Goal: Task Accomplishment & Management: Complete application form

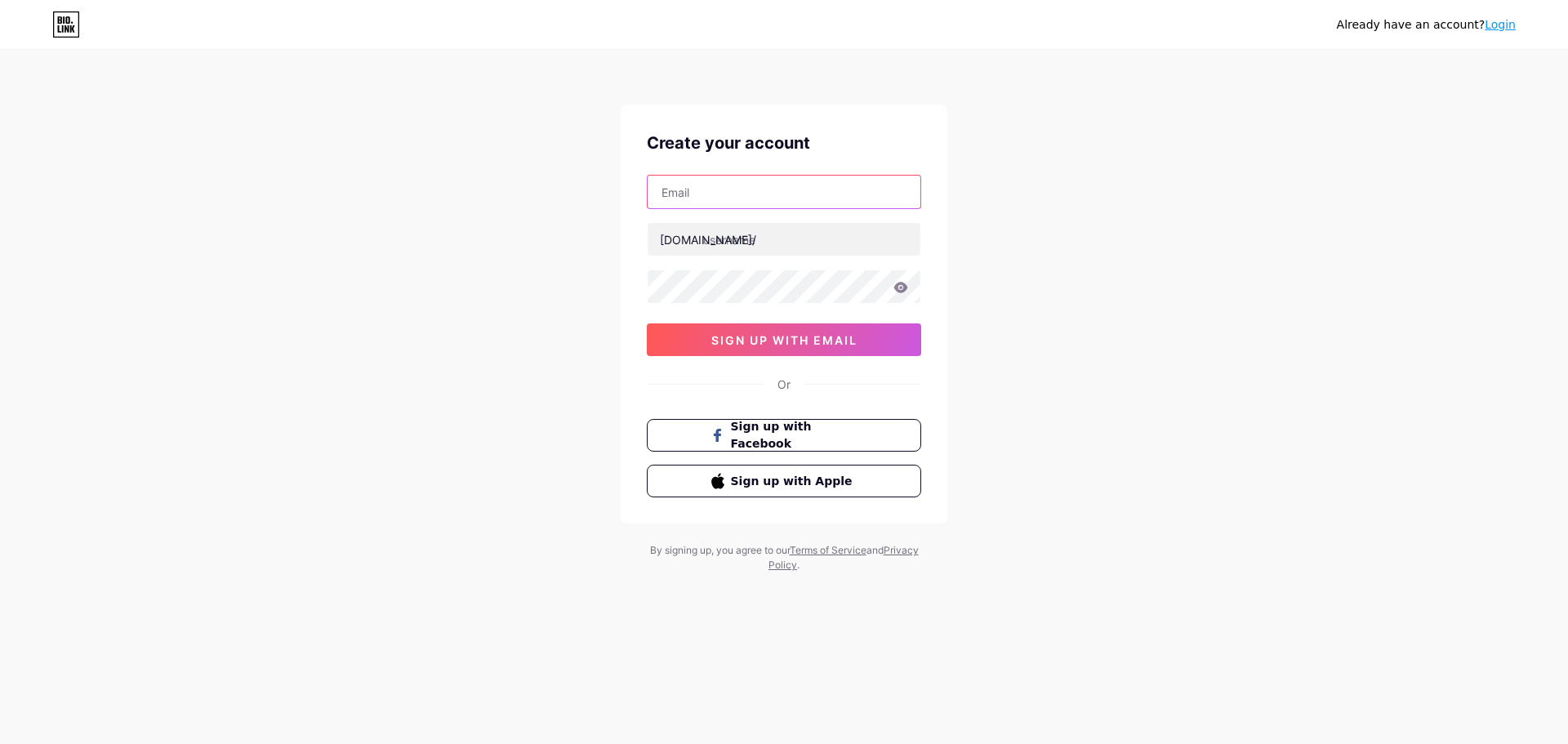
click at [777, 186] on input "text" at bounding box center [784, 192] width 273 height 32
paste input "[EMAIL_ADDRESS][DOMAIN_NAME]"
type input "[EMAIL_ADDRESS][DOMAIN_NAME]"
click at [764, 251] on input "text" at bounding box center [784, 239] width 273 height 32
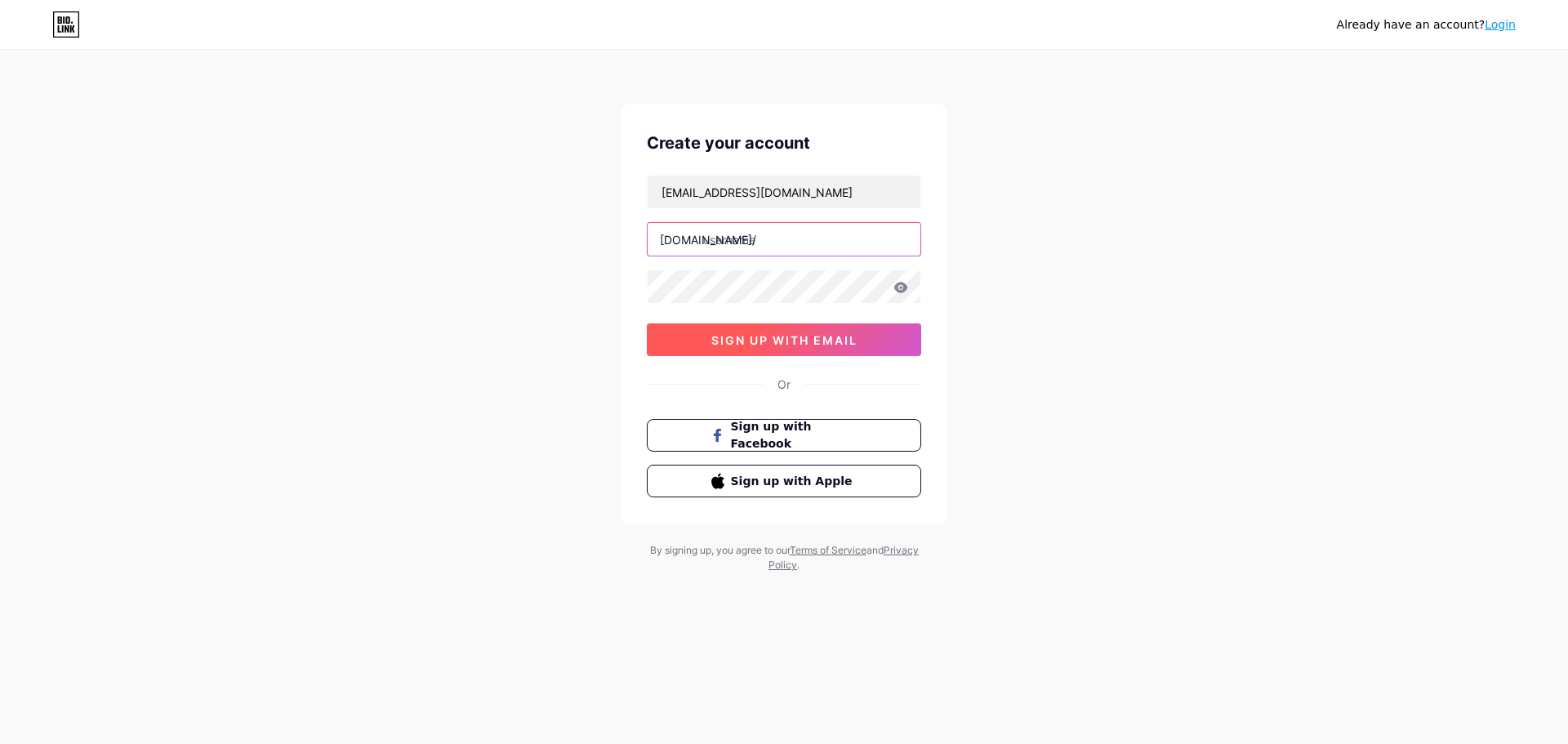
paste input "spacecitytoyota"
type input "spacecitytoyota"
click at [698, 338] on button "sign up with email" at bounding box center [784, 340] width 275 height 32
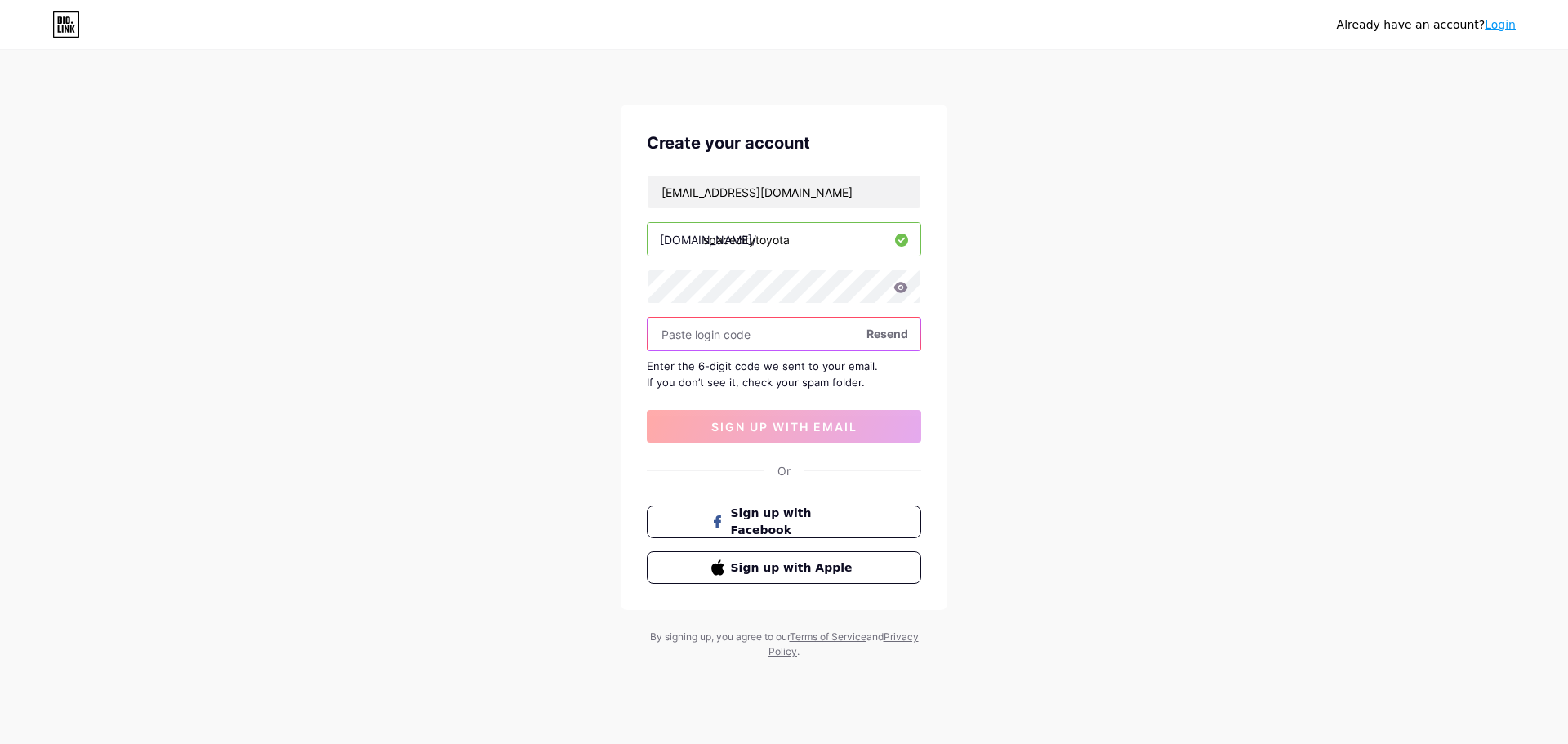
click at [763, 335] on input "text" at bounding box center [784, 334] width 273 height 32
type input "708680"
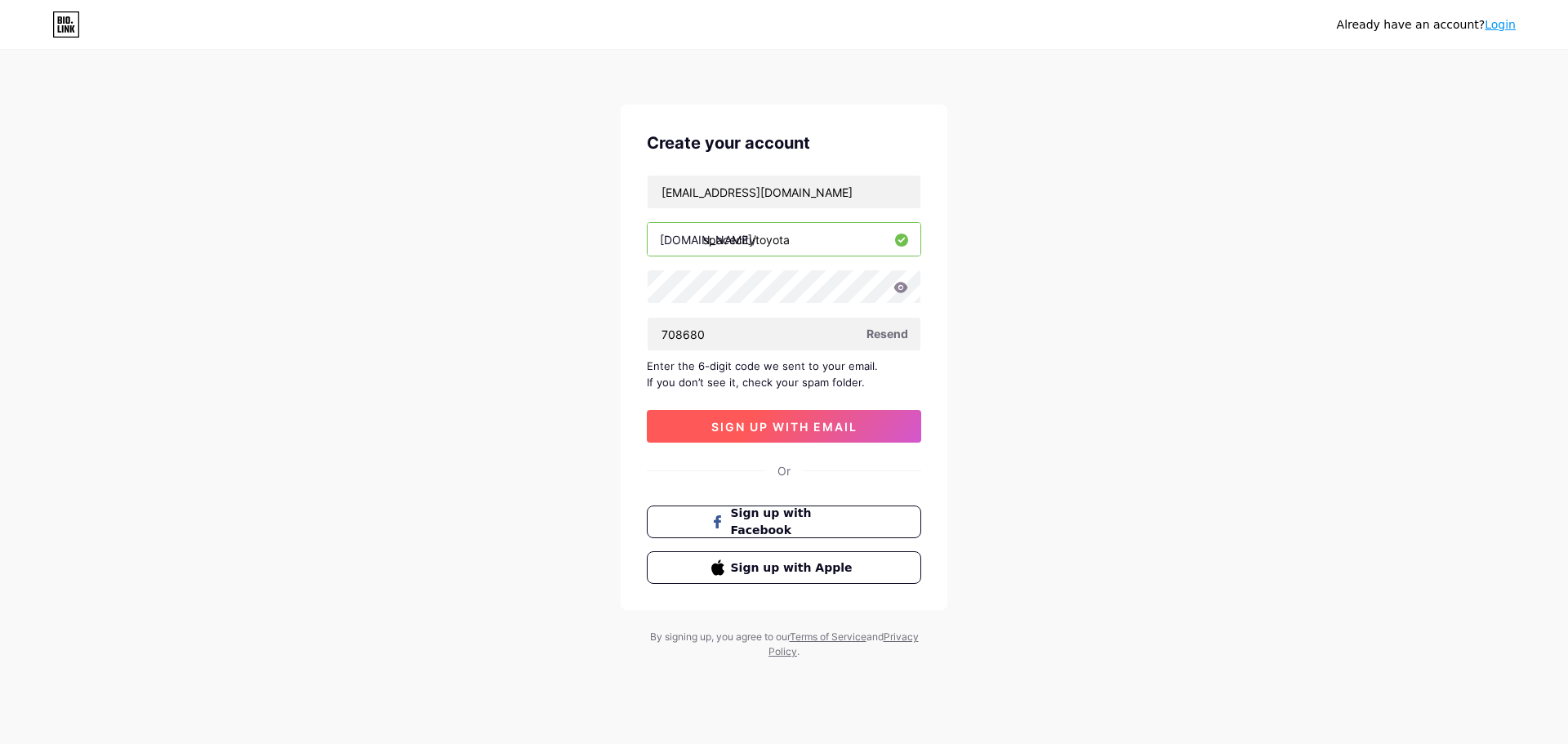
click at [768, 429] on span "sign up with email" at bounding box center [784, 426] width 146 height 14
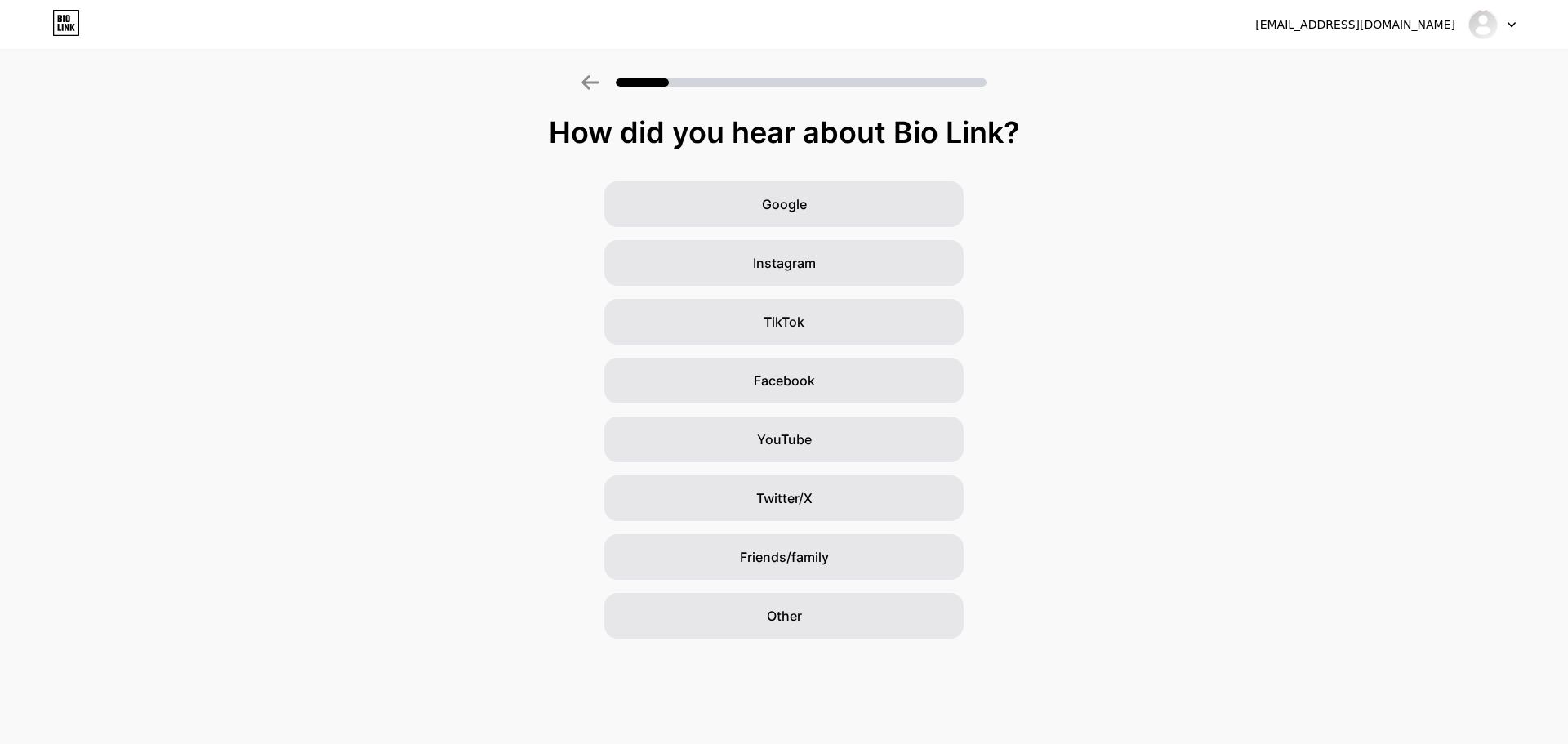
click at [1500, 28] on div at bounding box center [1492, 25] width 48 height 30
click at [1445, 136] on div "How did you hear about Bio Link?" at bounding box center [784, 132] width 1552 height 32
click at [1509, 31] on div at bounding box center [1492, 25] width 48 height 30
click at [1084, 322] on div "Google Instagram TikTok Facebook YouTube Twitter/X Friends/family Other" at bounding box center [784, 409] width 1568 height 457
click at [784, 613] on span "Other" at bounding box center [784, 615] width 35 height 20
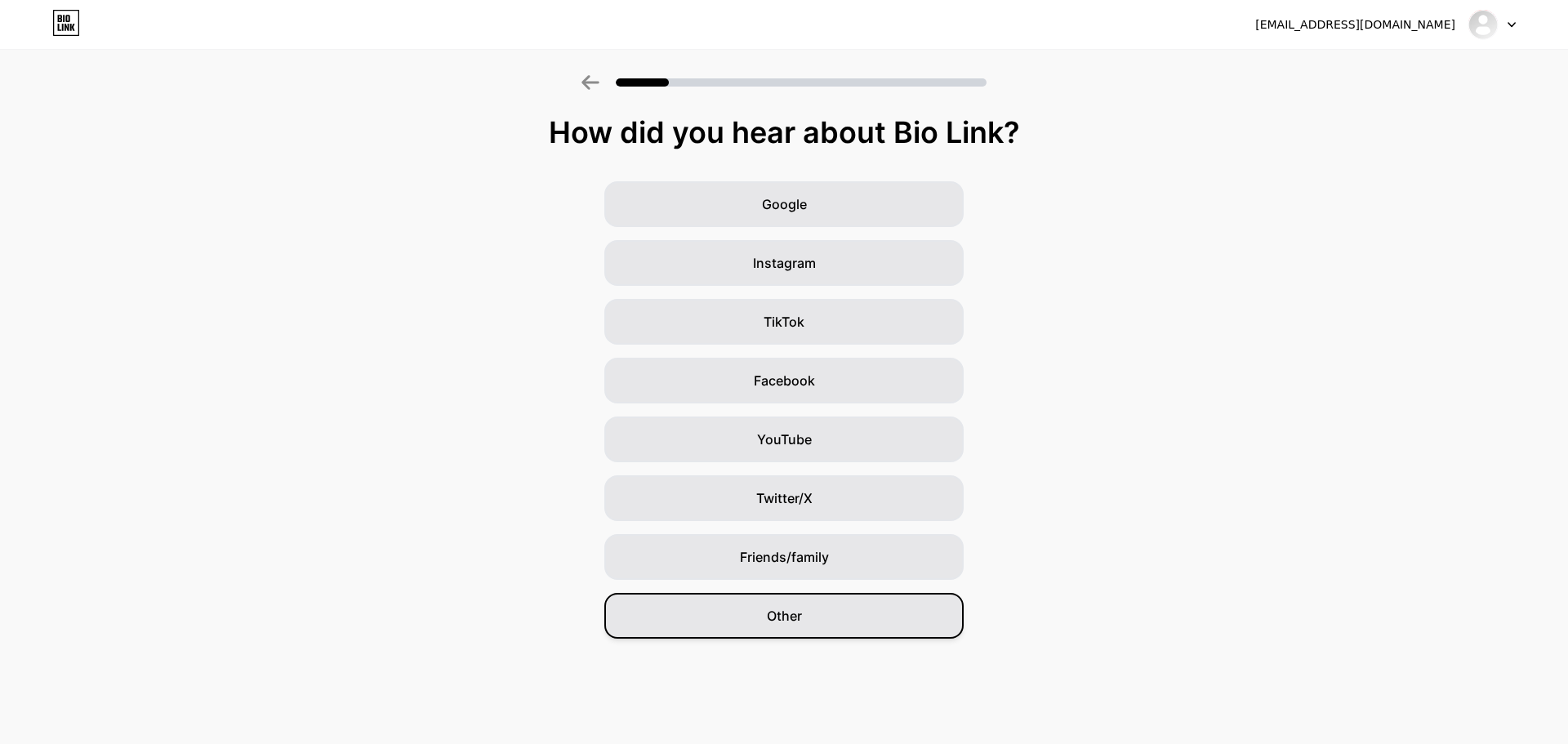
click at [784, 613] on span "Other" at bounding box center [784, 615] width 35 height 20
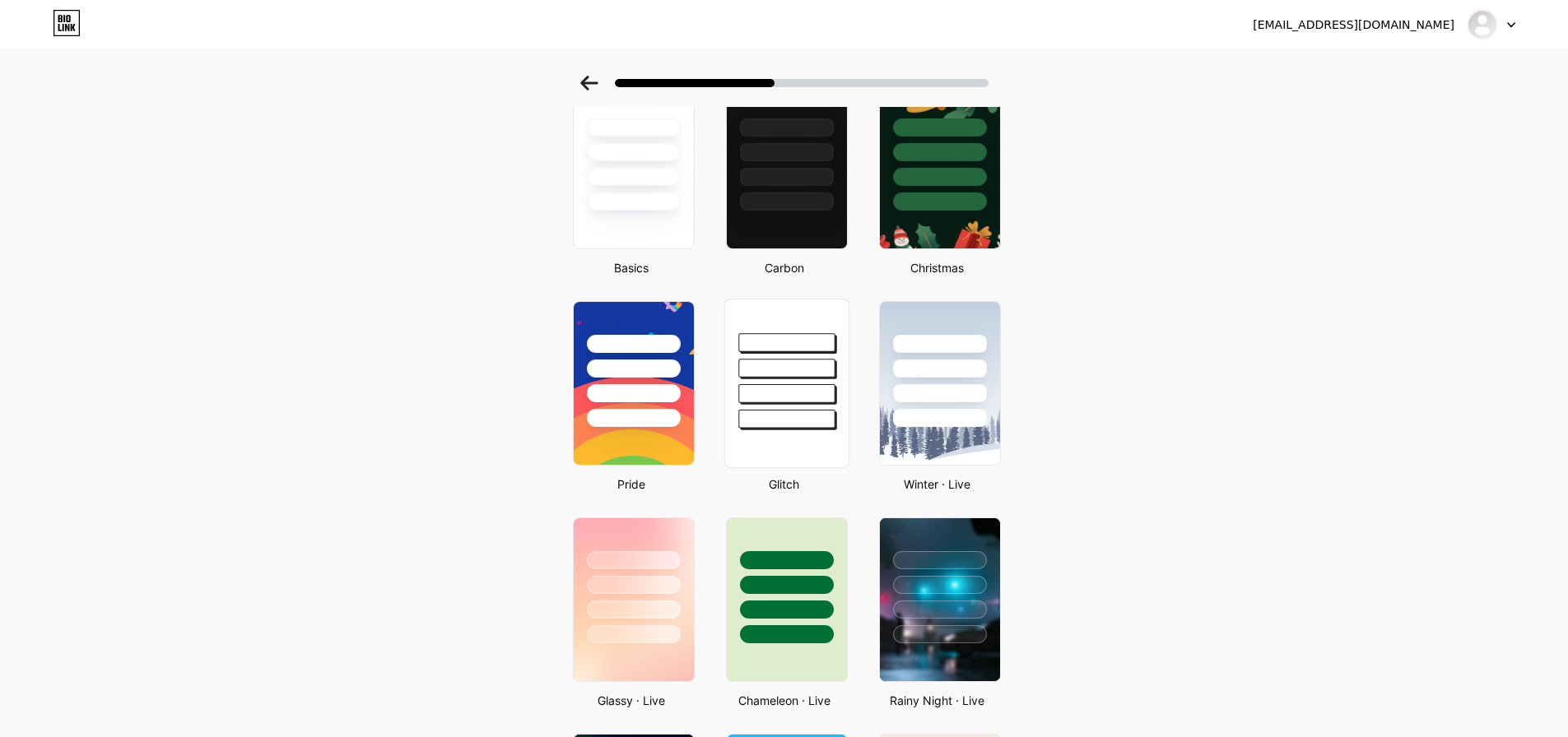
scroll to position [71, 0]
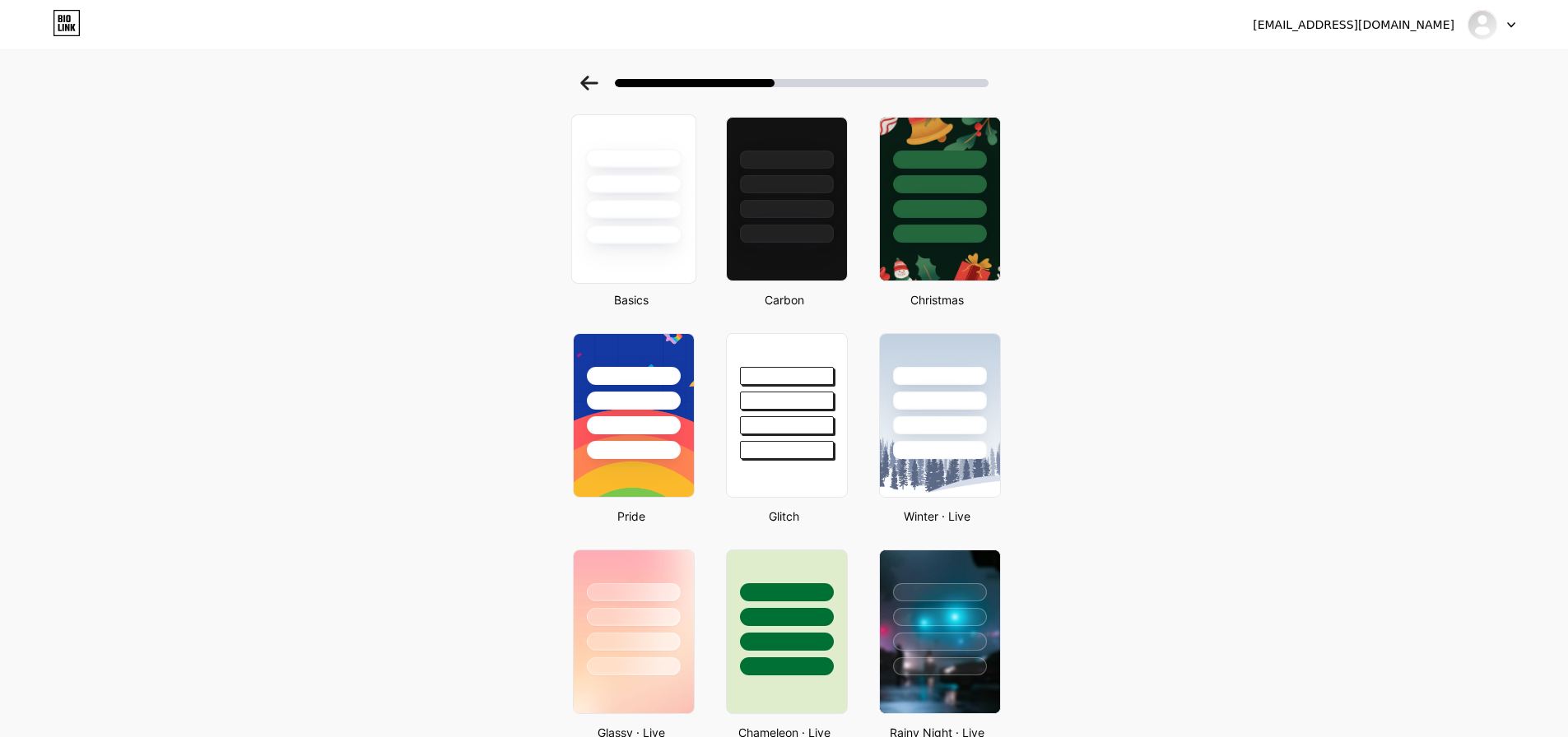
click at [667, 227] on div at bounding box center [633, 235] width 96 height 19
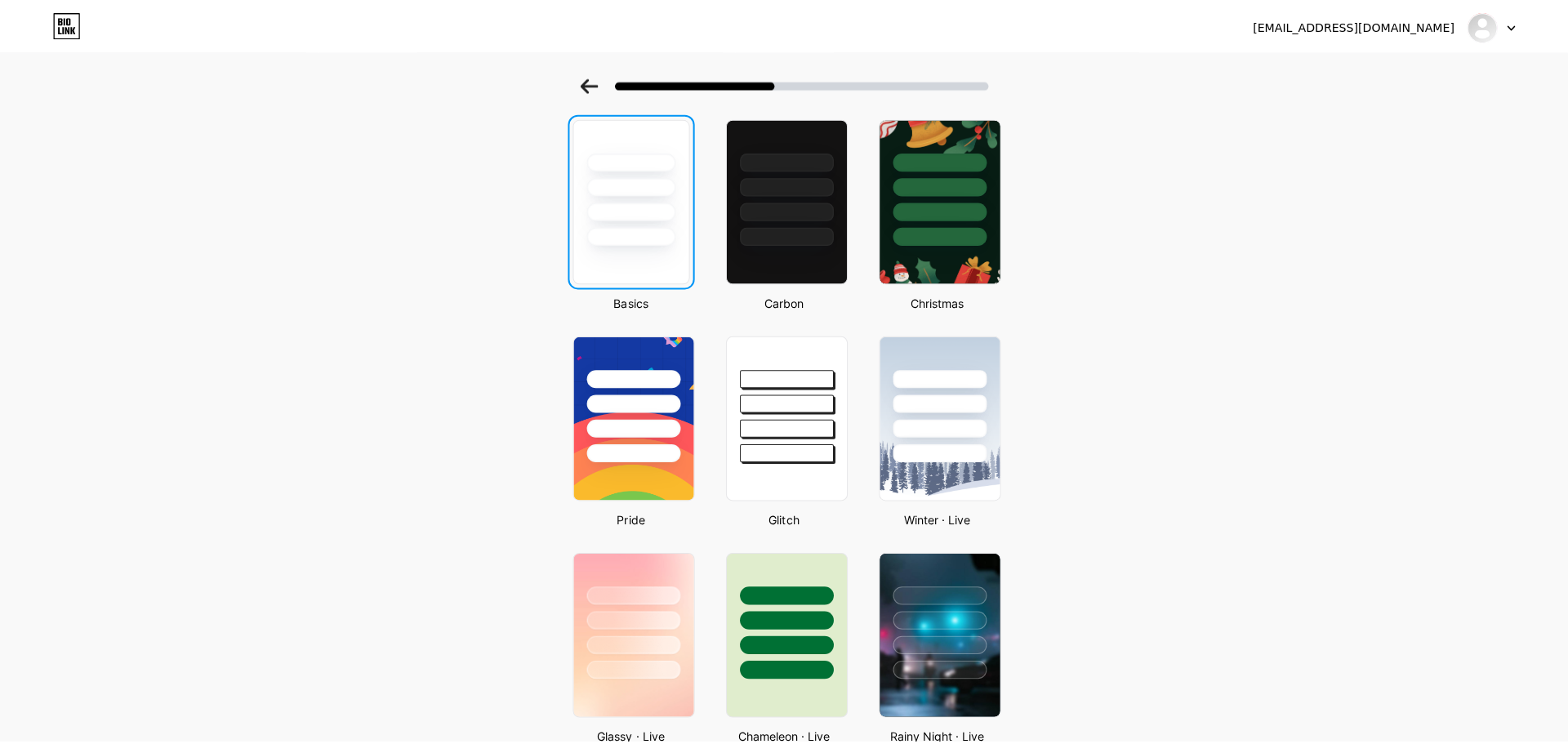
scroll to position [0, 0]
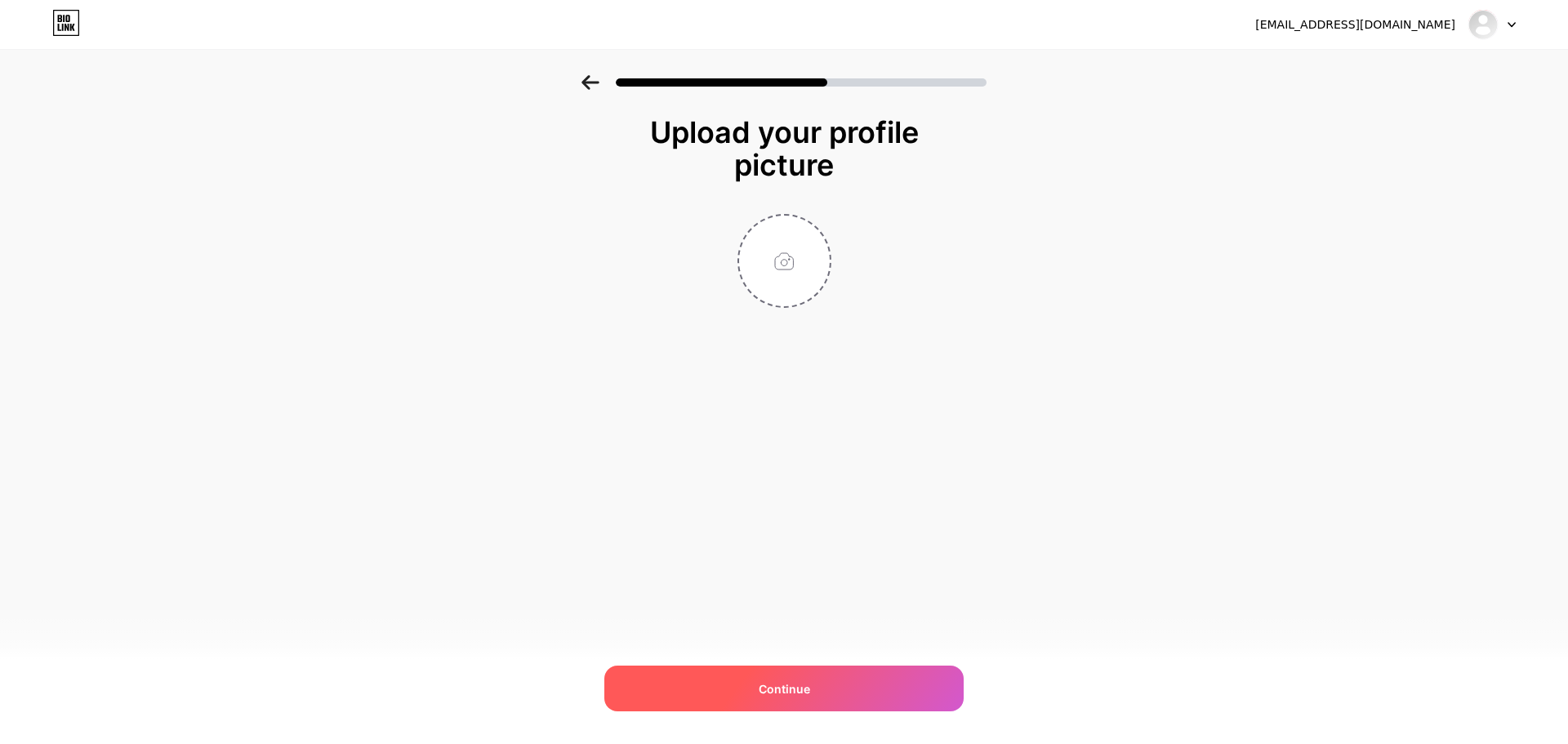
click at [782, 682] on span "Continue" at bounding box center [784, 689] width 52 height 17
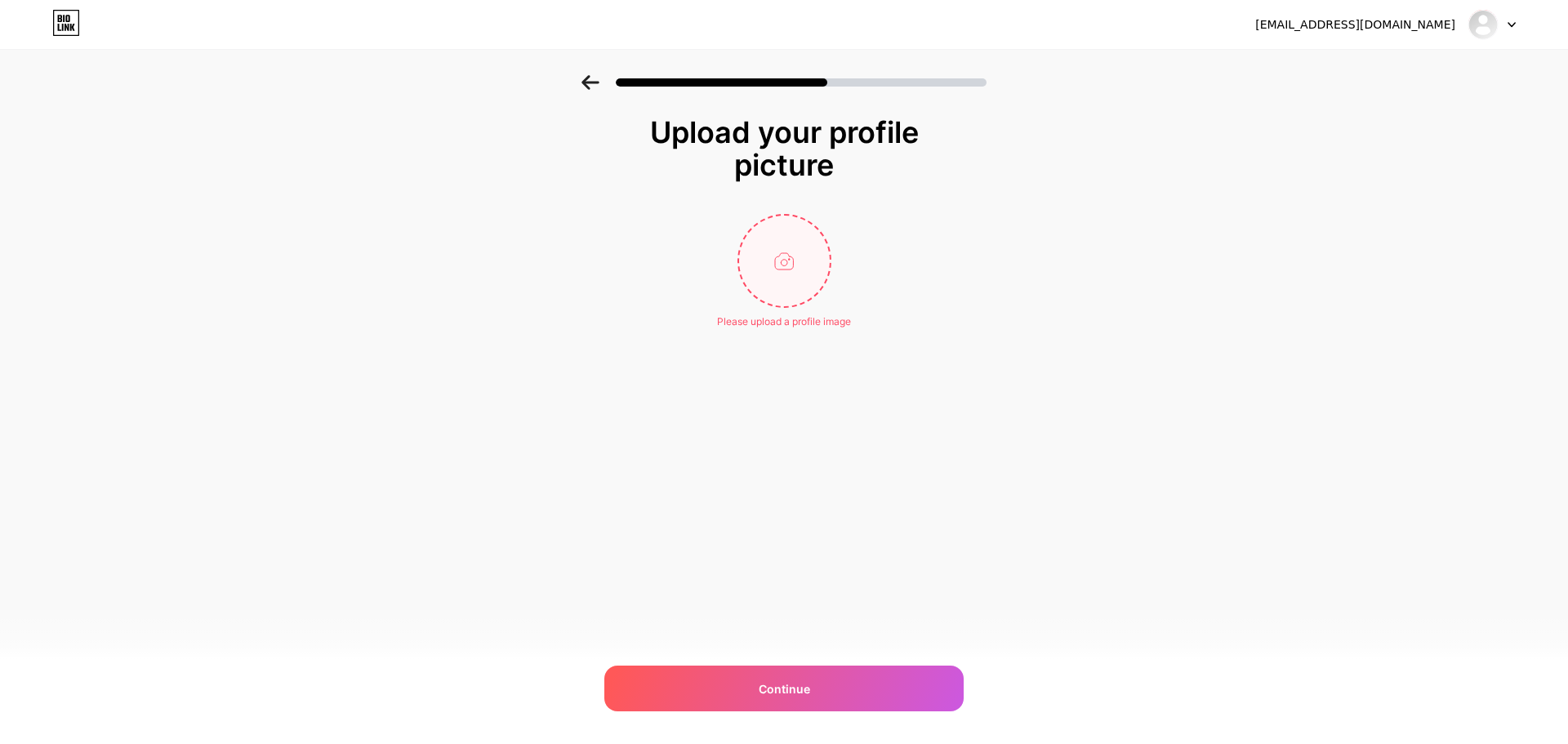
click at [790, 297] on input "file" at bounding box center [784, 261] width 91 height 91
type input "C:\fakepath\adsdfsf.jpg"
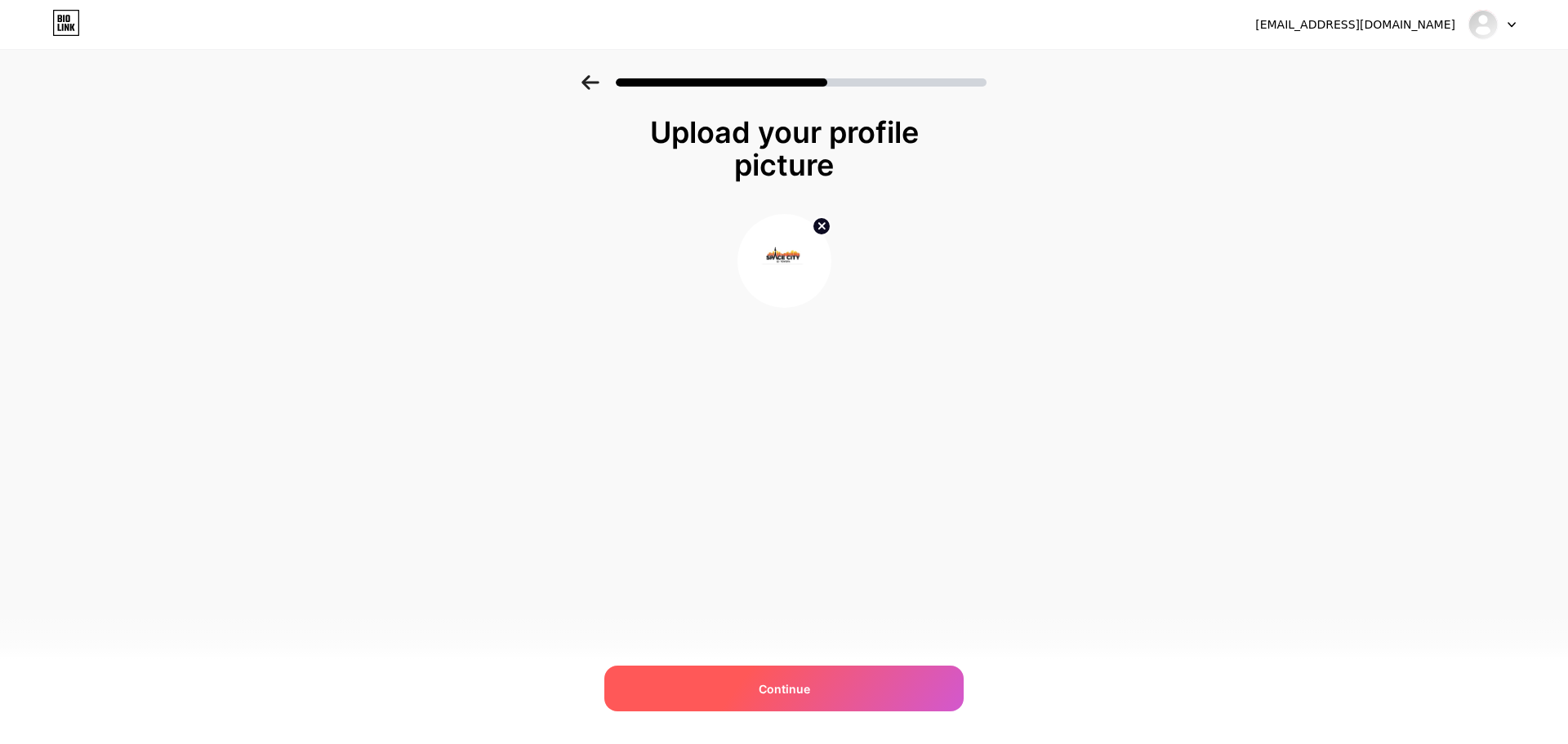
click at [802, 682] on span "Continue" at bounding box center [784, 689] width 52 height 17
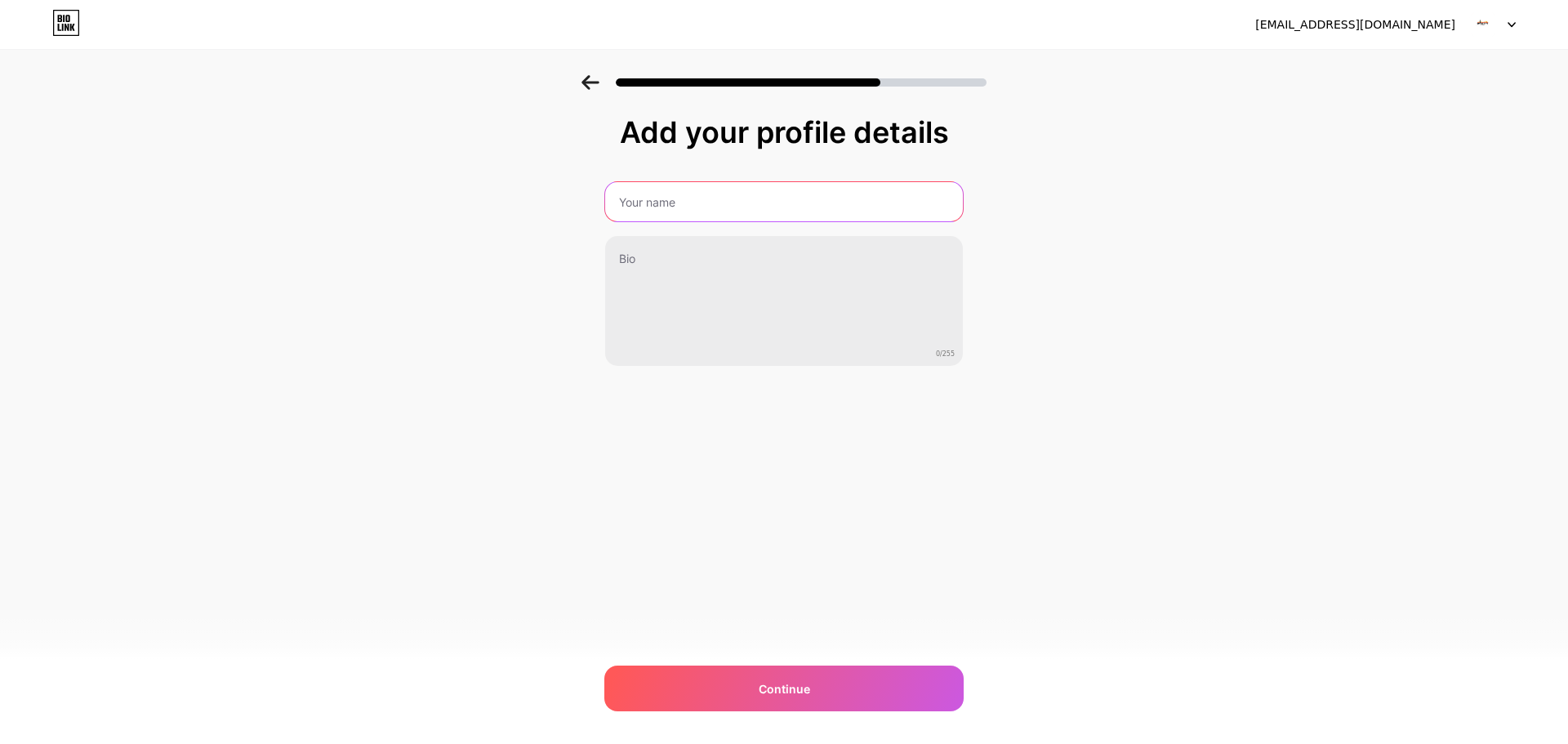
drag, startPoint x: 722, startPoint y: 185, endPoint x: 709, endPoint y: 194, distance: 15.8
click at [722, 185] on input "text" at bounding box center [784, 201] width 358 height 39
paste input "Space City Toyota"
type input "Space City Toyota"
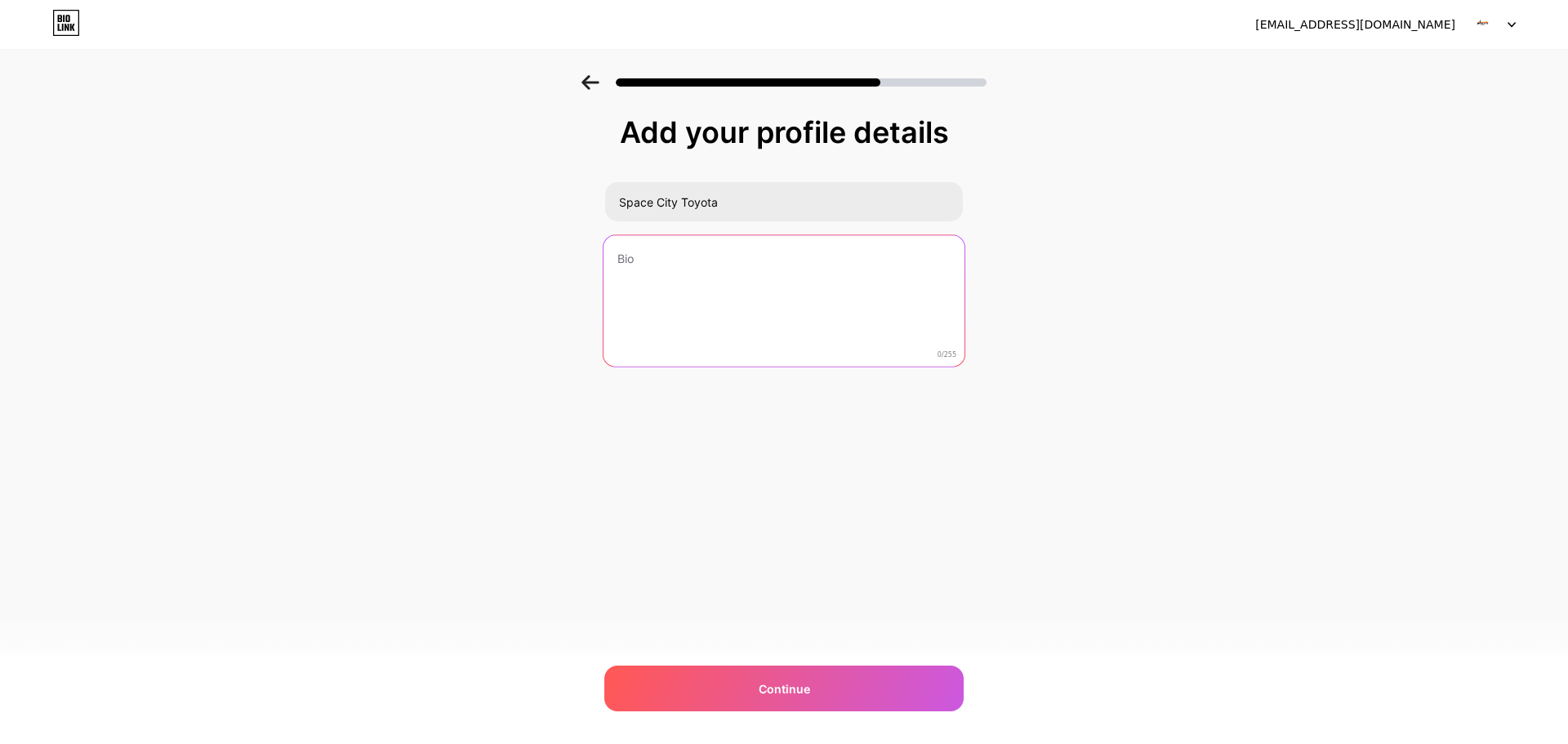
click at [705, 259] on textarea at bounding box center [784, 302] width 361 height 133
paste textarea "Visit [DOMAIN_NAME] to discover the strength and dependability of a Toyota Taco…"
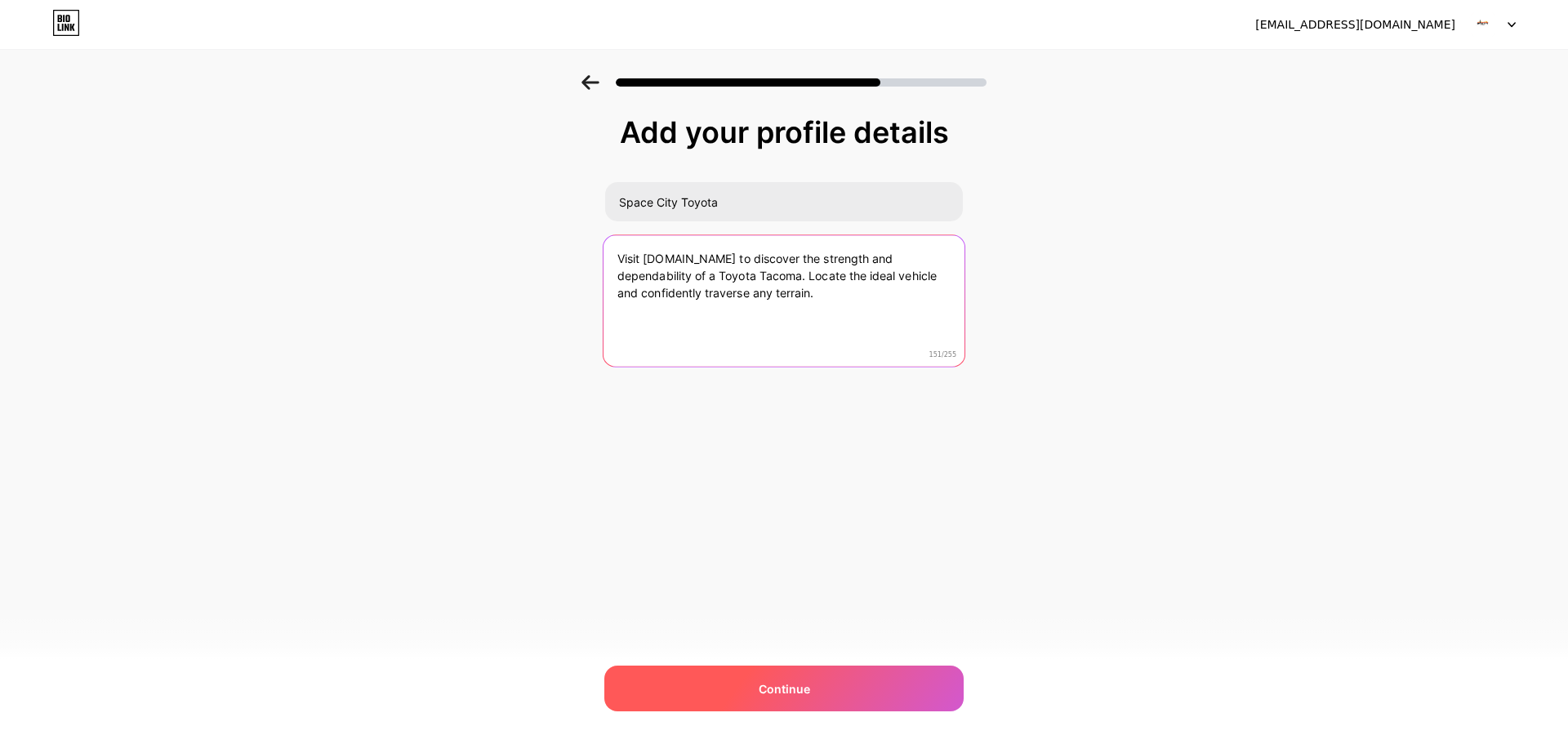
type textarea "Visit [DOMAIN_NAME] to discover the strength and dependability of a Toyota Taco…"
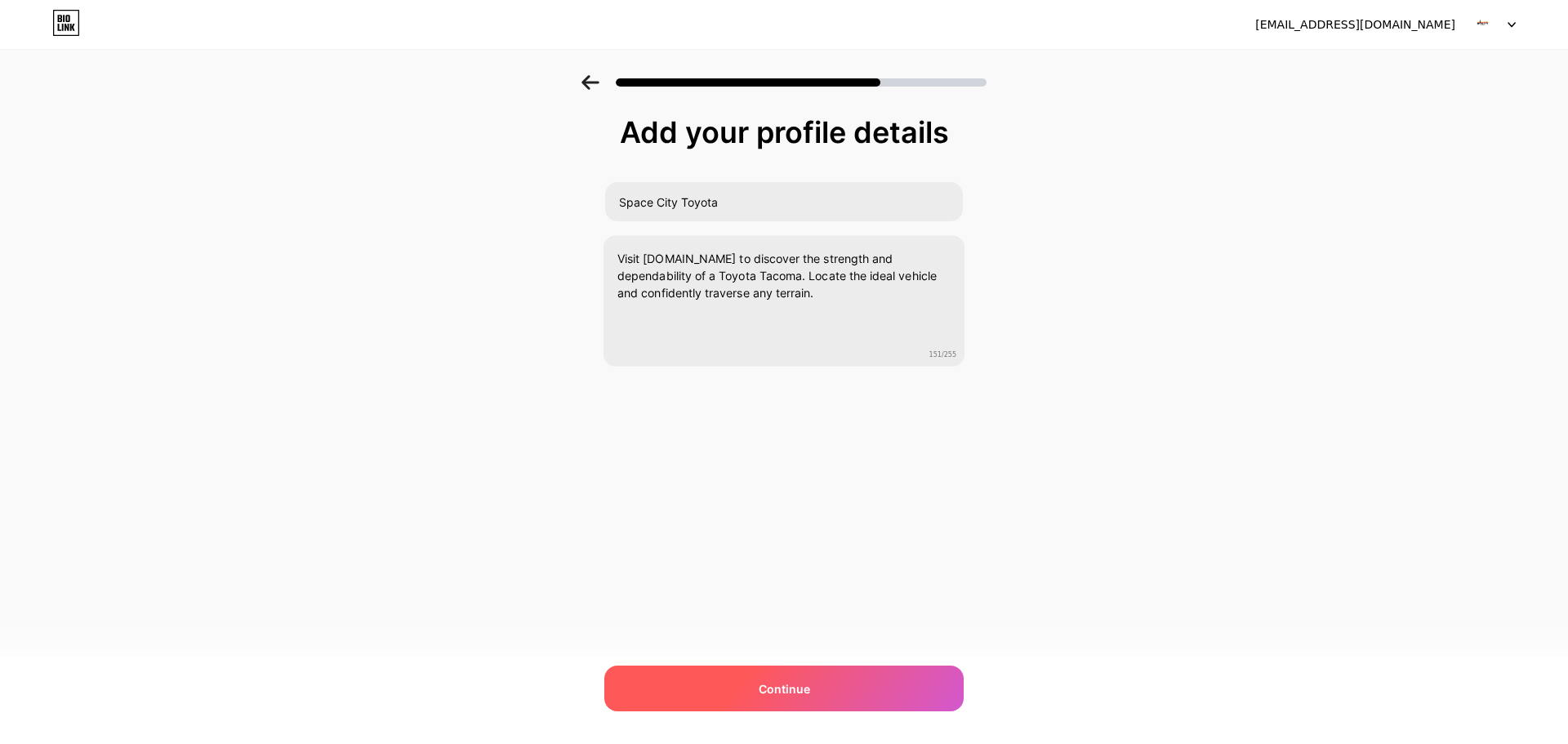
click at [773, 692] on span "Continue" at bounding box center [784, 689] width 52 height 17
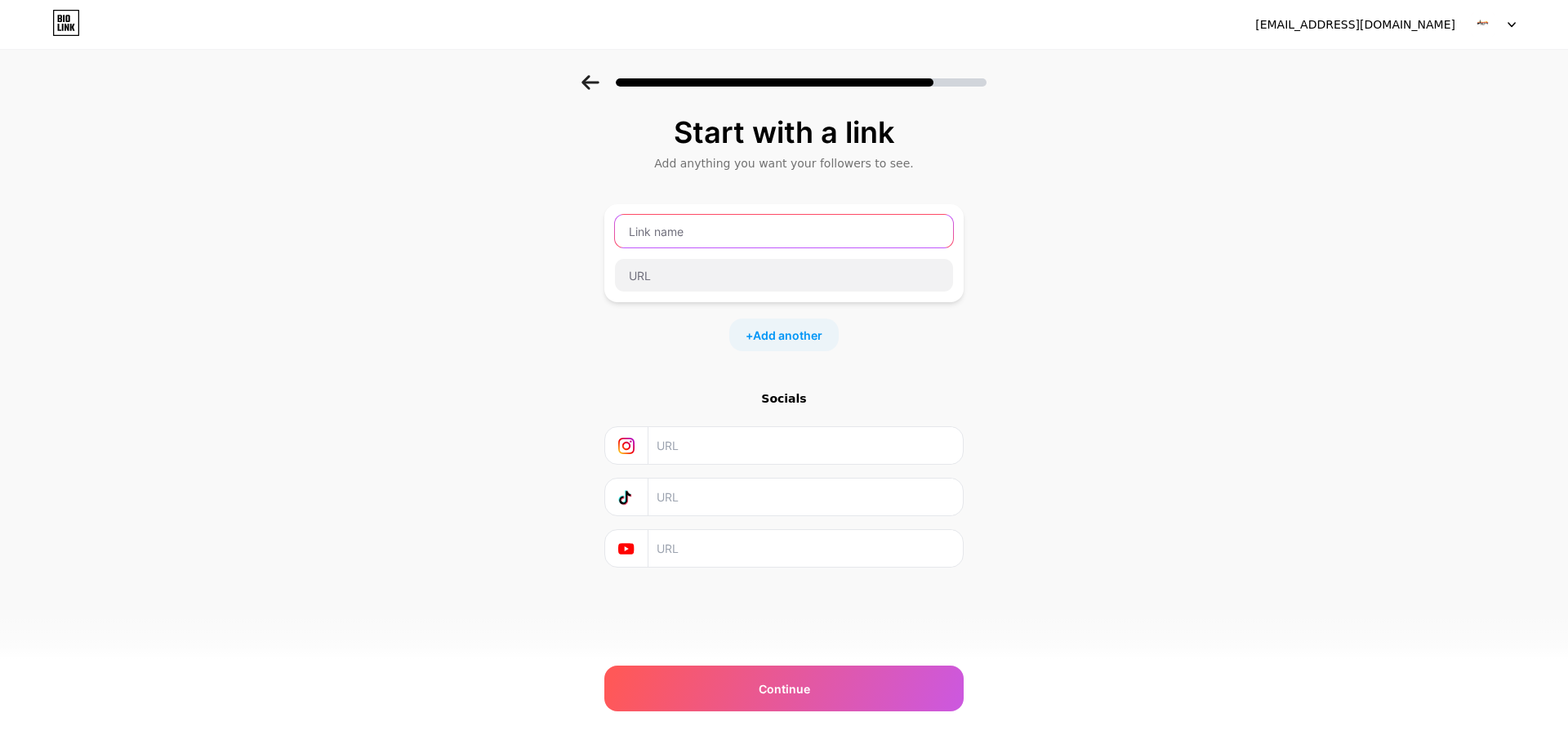
click at [739, 228] on input "text" at bounding box center [784, 231] width 338 height 32
paste input "Go to the site"
type input "Go to the site"
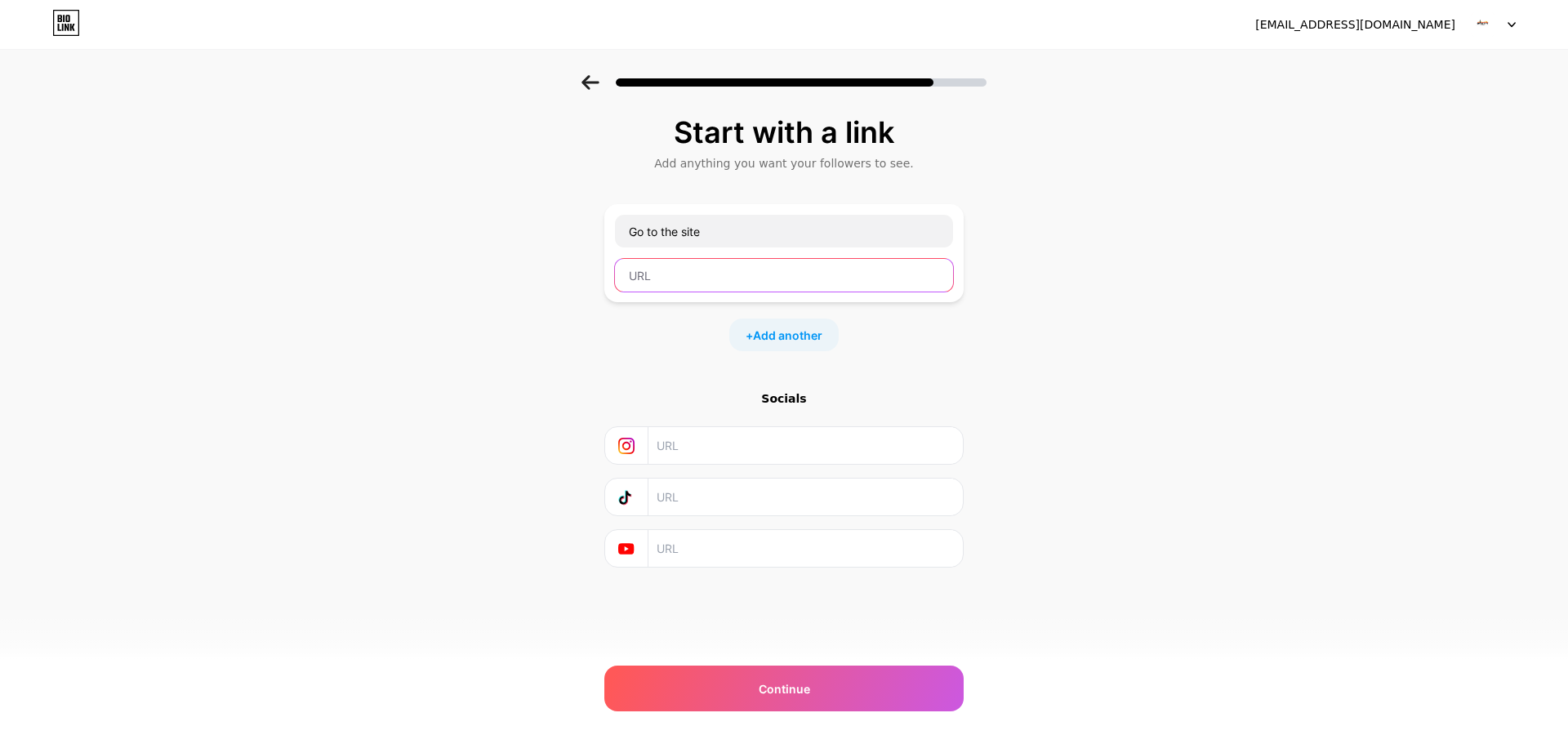
click at [721, 268] on input "text" at bounding box center [784, 275] width 338 height 32
paste input "[URL][DOMAIN_NAME]"
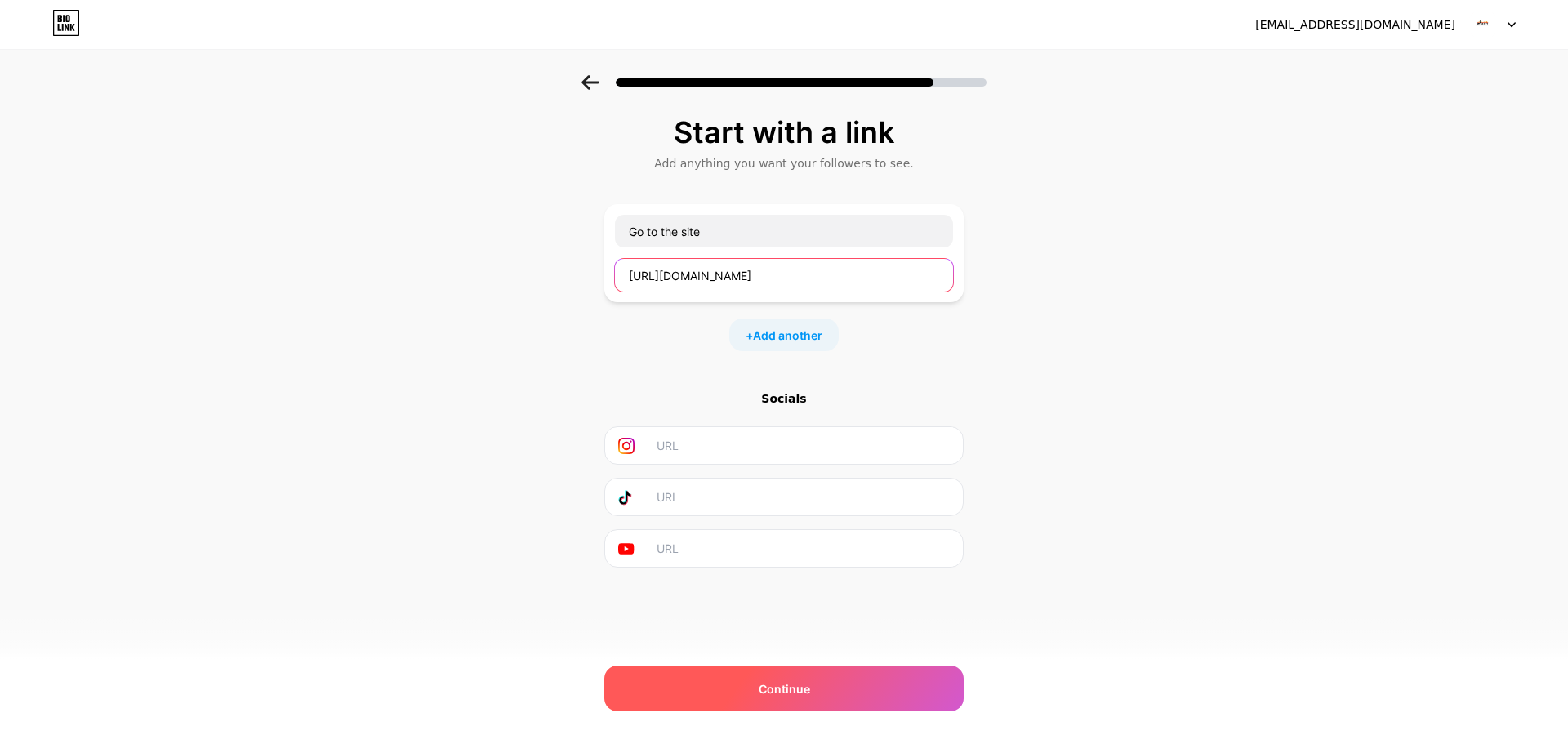
type input "[URL][DOMAIN_NAME]"
click at [771, 685] on span "Continue" at bounding box center [784, 689] width 52 height 17
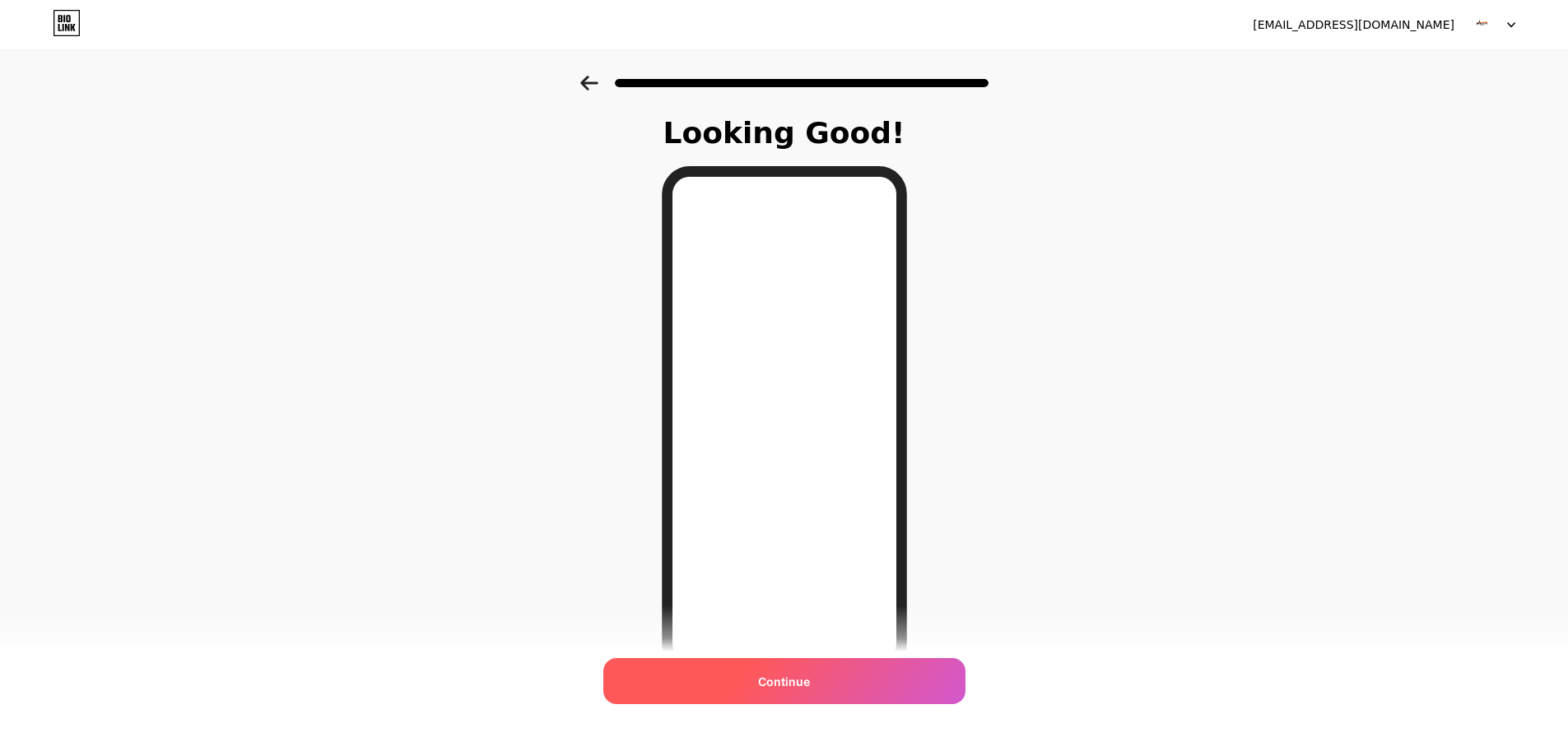
click at [794, 680] on span "Continue" at bounding box center [784, 681] width 52 height 17
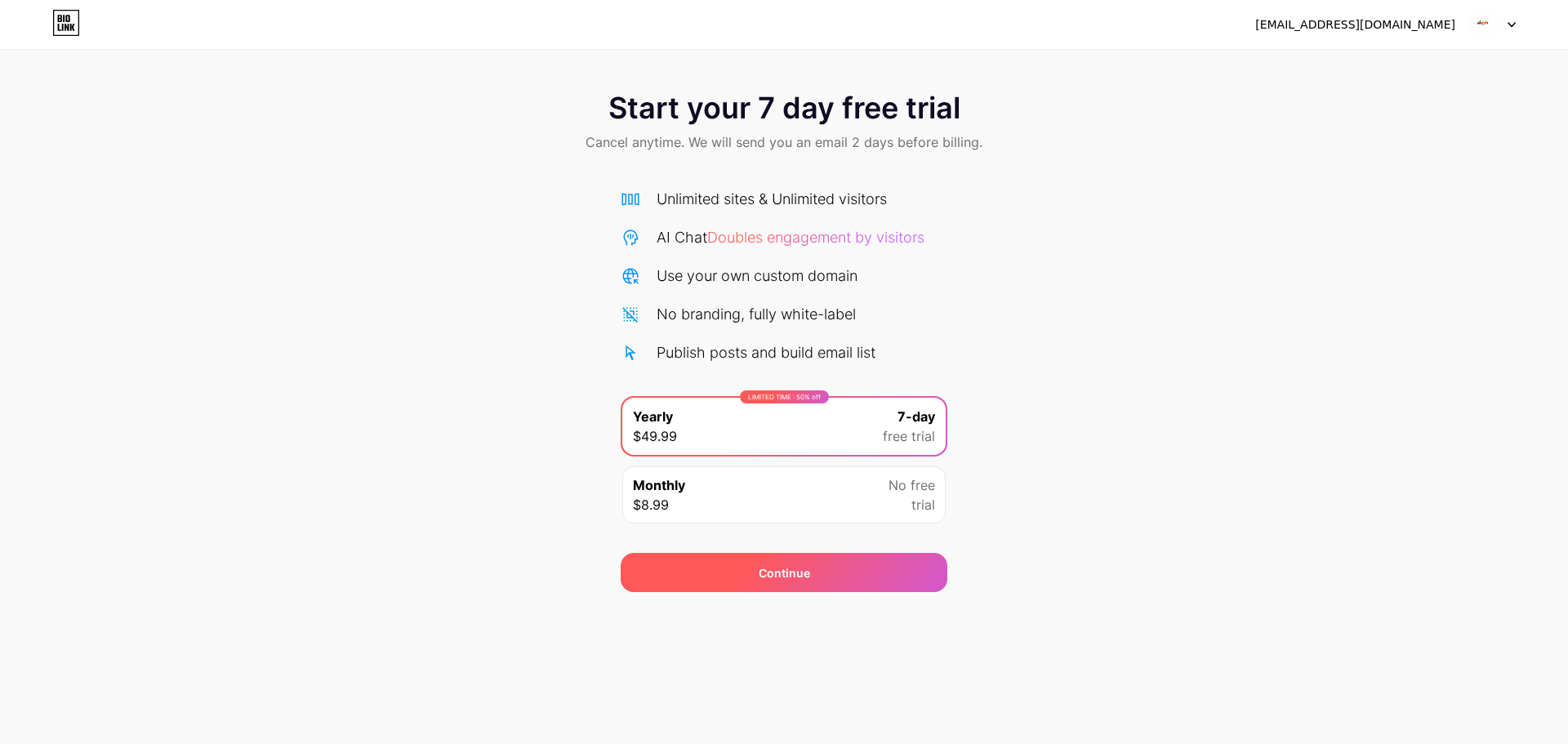
click at [812, 585] on div "Continue" at bounding box center [784, 572] width 326 height 39
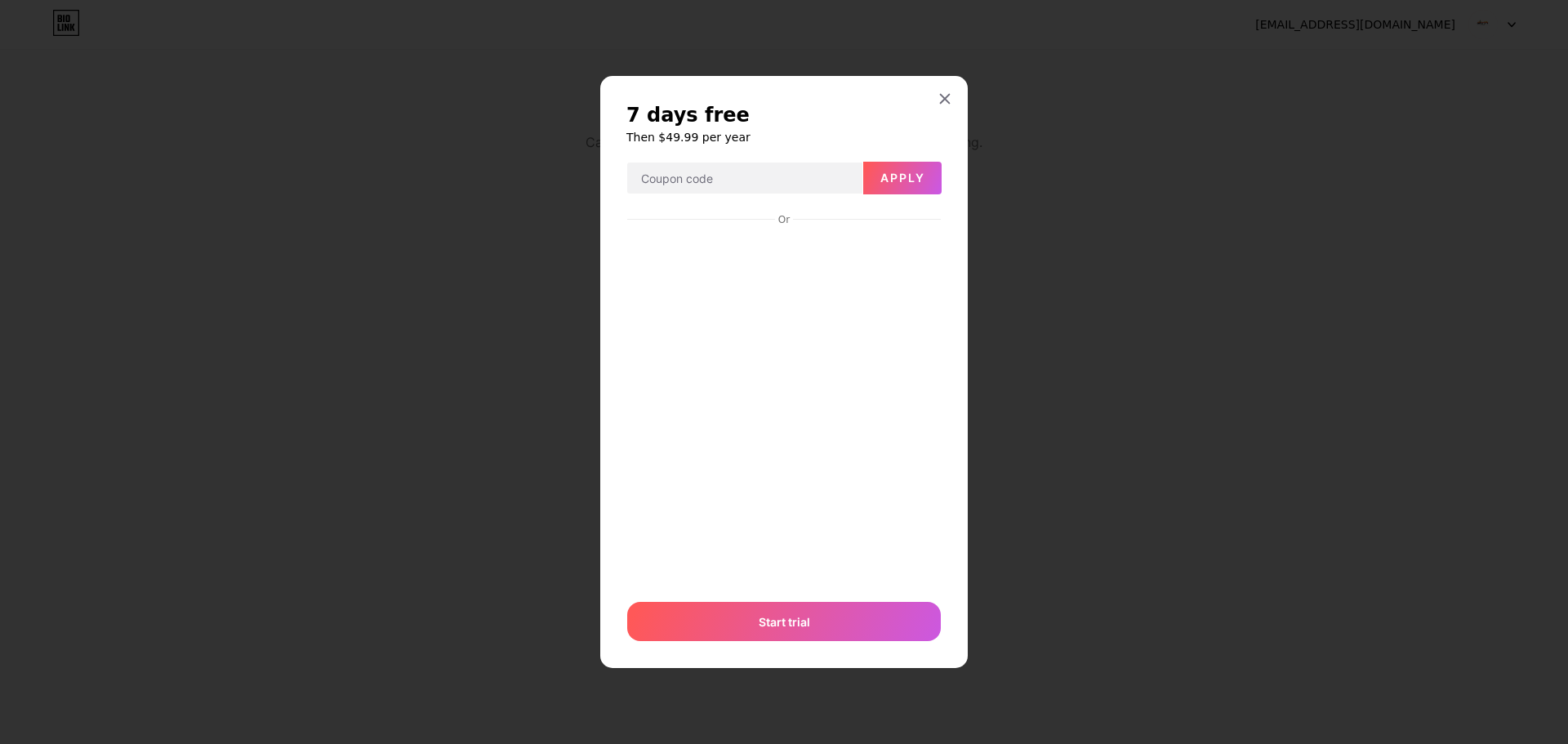
click at [948, 76] on div "7 days free Then $49.99 per year Apply Or Start trial" at bounding box center [784, 372] width 367 height 593
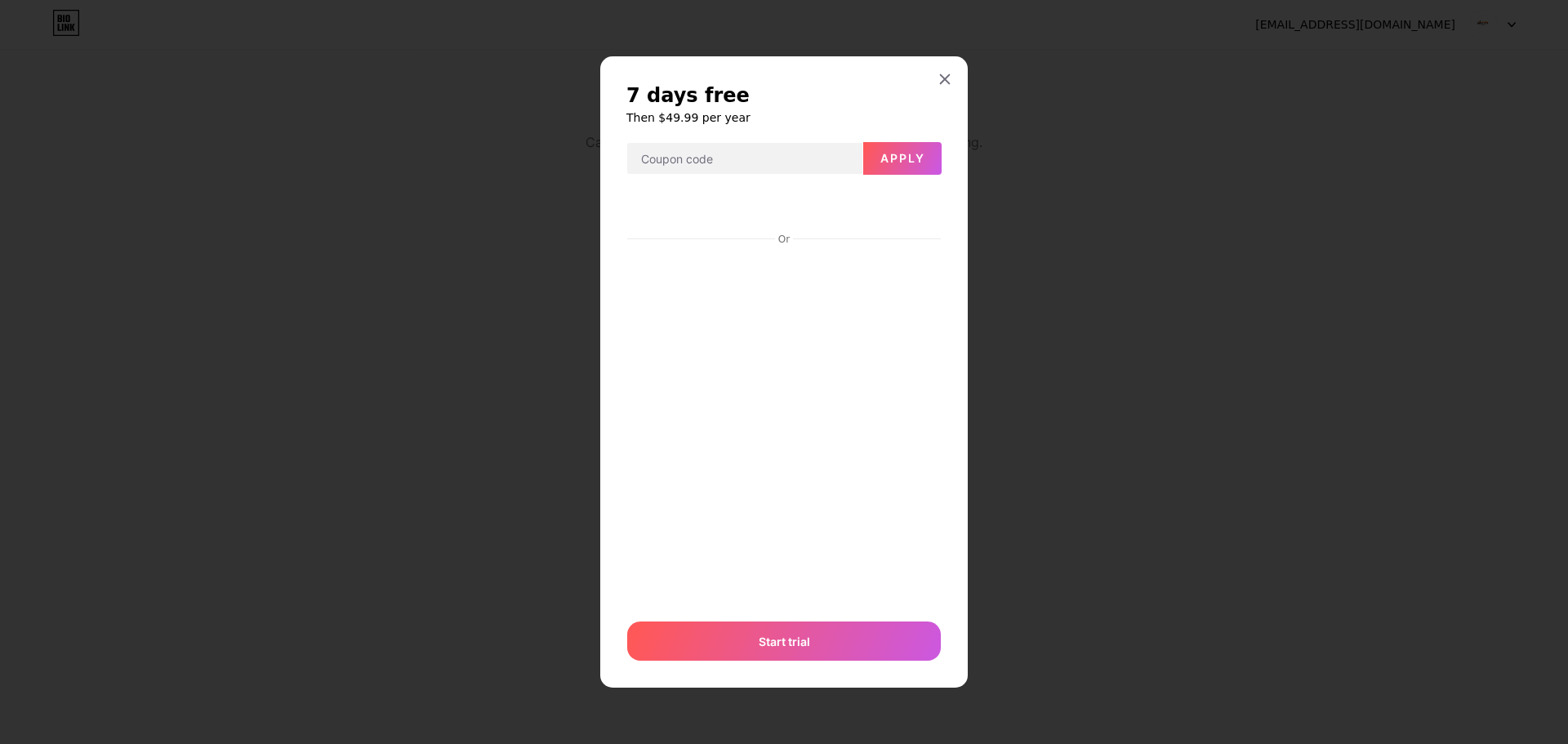
click at [944, 101] on div "7 days free Then $49.99 per year Apply Or Start trial" at bounding box center [784, 372] width 367 height 632
click at [948, 79] on icon at bounding box center [944, 79] width 13 height 13
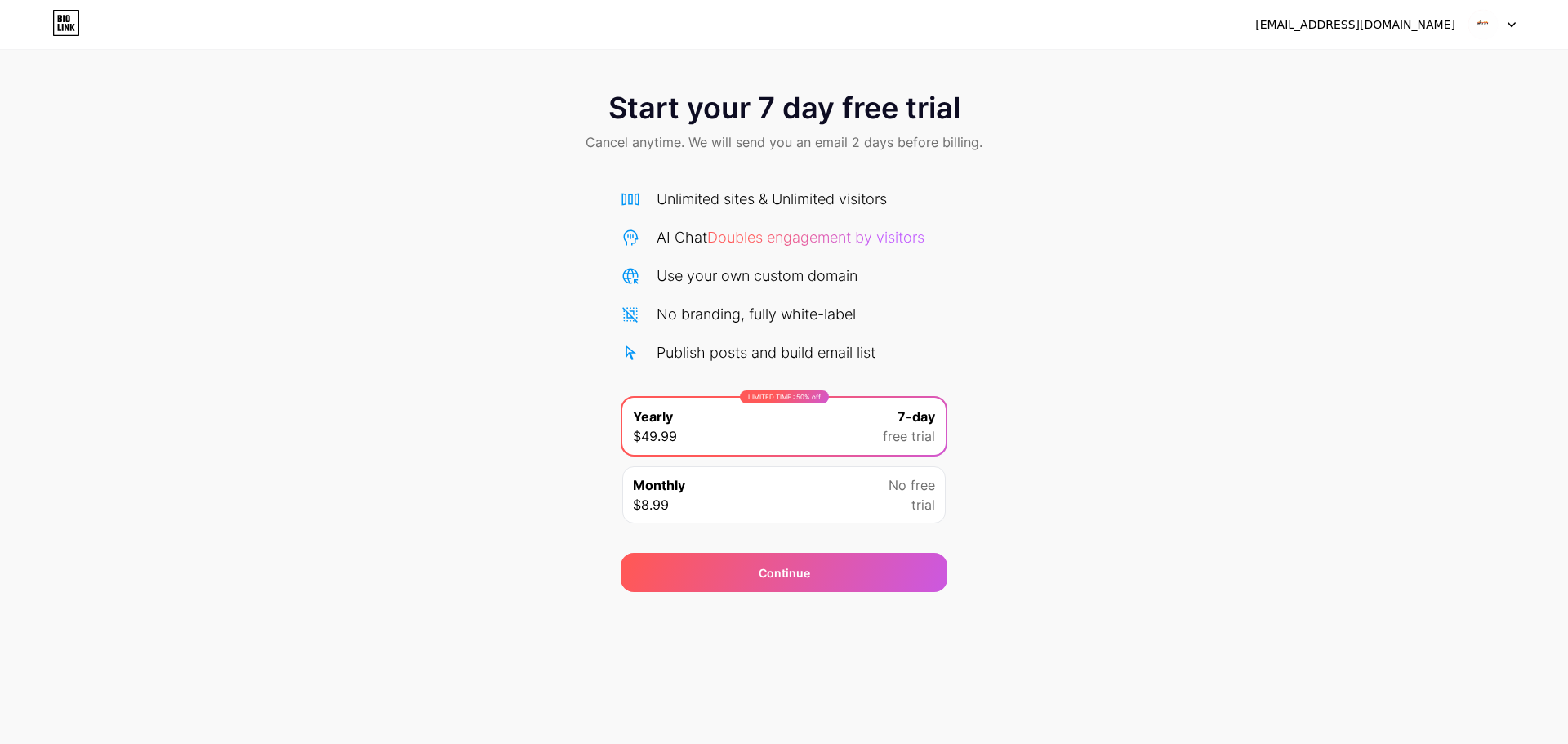
click at [1504, 20] on div at bounding box center [1492, 25] width 48 height 30
click at [1517, 30] on div "[EMAIL_ADDRESS][DOMAIN_NAME] Logout" at bounding box center [784, 25] width 1568 height 30
click at [1513, 22] on icon at bounding box center [1512, 25] width 8 height 6
click at [1511, 20] on div at bounding box center [1492, 25] width 48 height 30
click at [947, 204] on div "Unlimited sites & Unlimited visitors" at bounding box center [784, 199] width 326 height 22
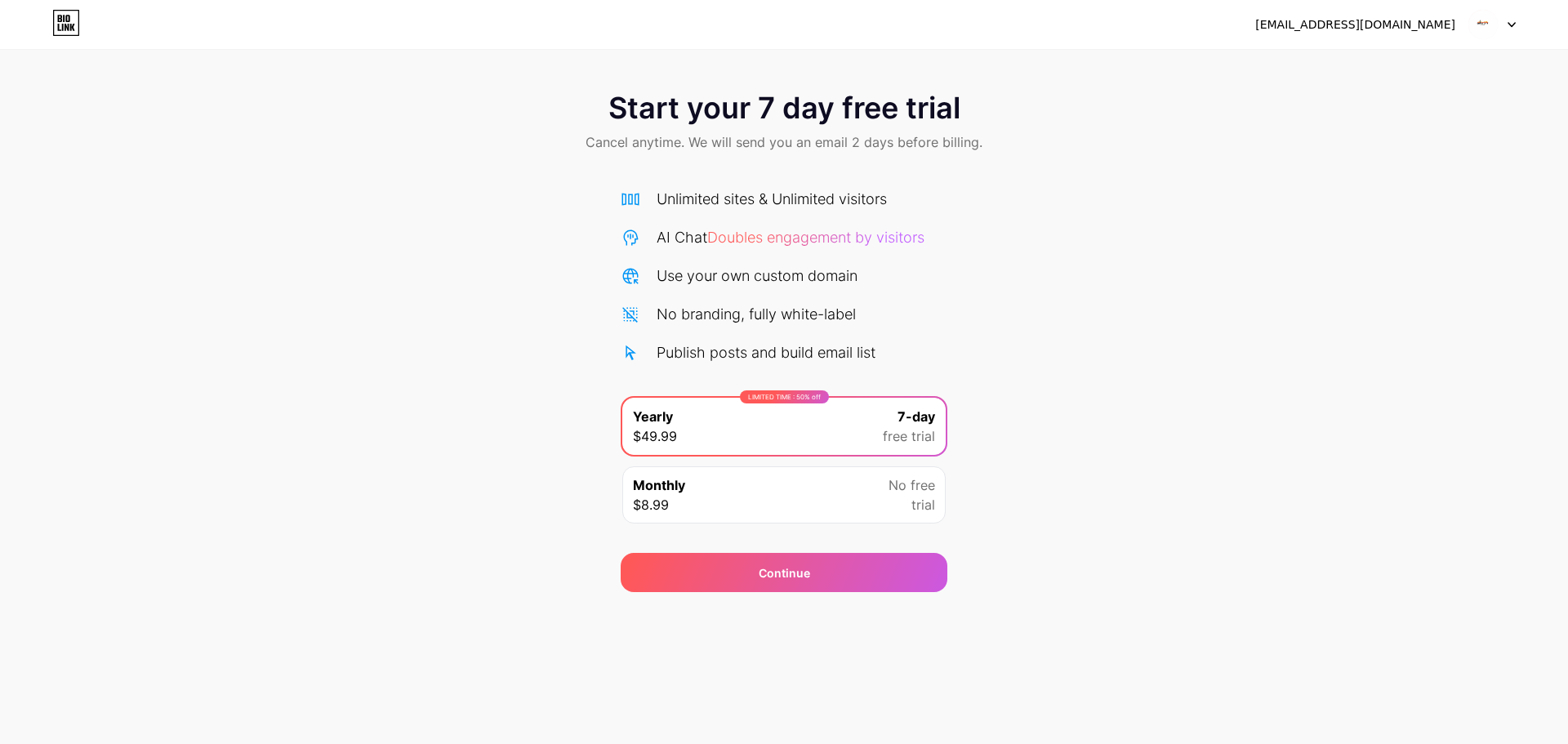
click at [1020, 307] on div "Start your 7 day free trial Cancel anytime. We will send you an email 2 days be…" at bounding box center [784, 333] width 1568 height 516
click at [64, 18] on icon at bounding box center [64, 18] width 2 height 8
